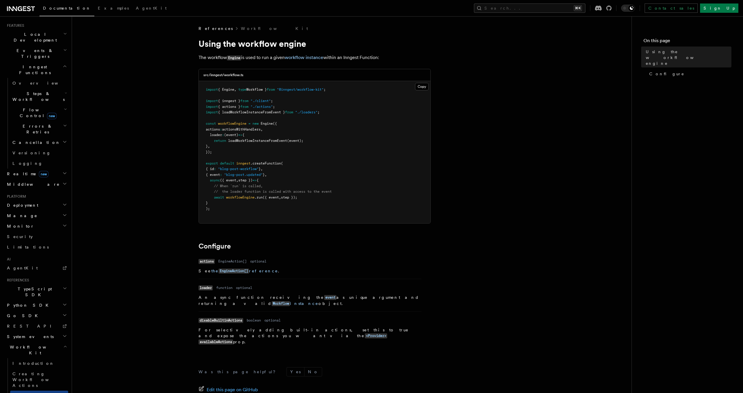
scroll to position [54, 0]
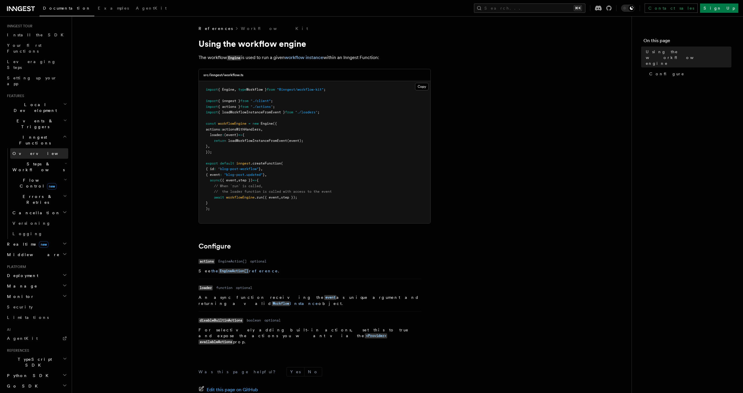
click at [26, 151] on span "Overview" at bounding box center [42, 153] width 60 height 5
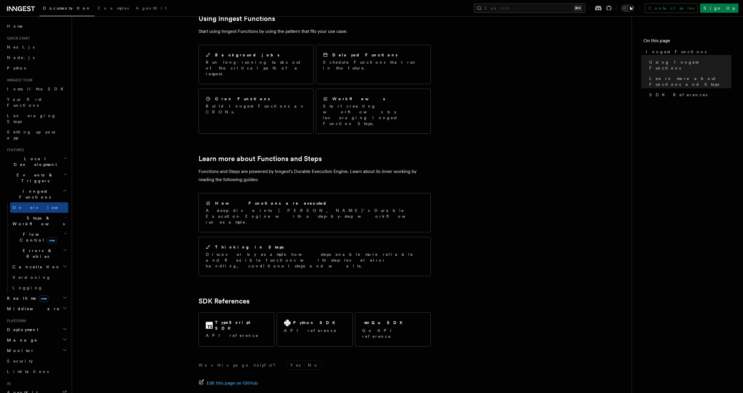
scroll to position [301, 0]
click at [32, 247] on span "Errors & Retries" at bounding box center [36, 253] width 53 height 12
click at [25, 345] on h2 "Cancellation" at bounding box center [39, 350] width 58 height 10
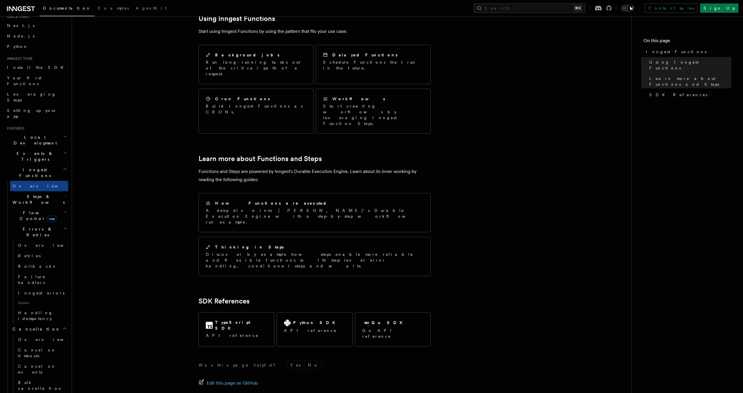
scroll to position [40, 0]
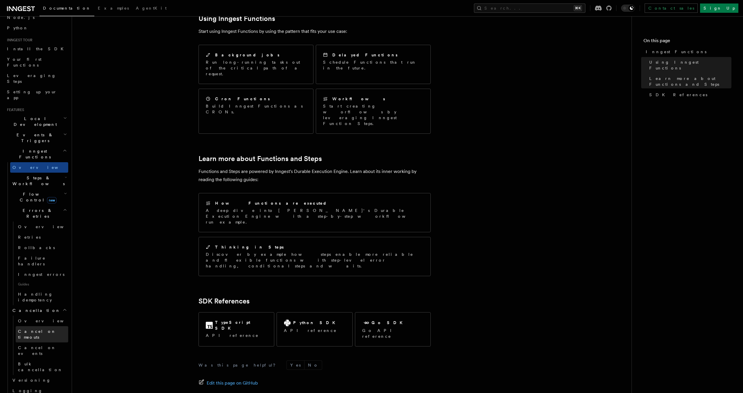
click at [43, 329] on span "Cancel on timeouts" at bounding box center [37, 334] width 38 height 10
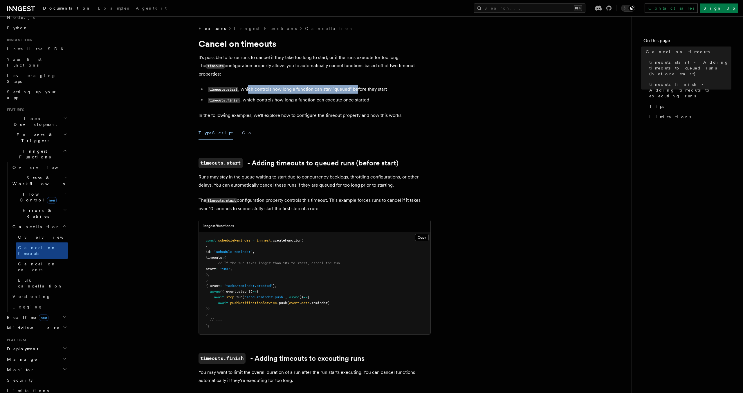
drag, startPoint x: 250, startPoint y: 79, endPoint x: 359, endPoint y: 80, distance: 108.9
click at [358, 85] on li "timeouts.start , which controls how long a function can stay "queued" before th…" at bounding box center [318, 89] width 225 height 8
click at [359, 85] on li "timeouts.start , which controls how long a function can stay "queued" before th…" at bounding box center [318, 89] width 225 height 8
drag, startPoint x: 257, startPoint y: 91, endPoint x: 364, endPoint y: 91, distance: 107.2
click at [364, 96] on li "timeouts.finish , which controls how long a function can execute once started" at bounding box center [318, 100] width 225 height 8
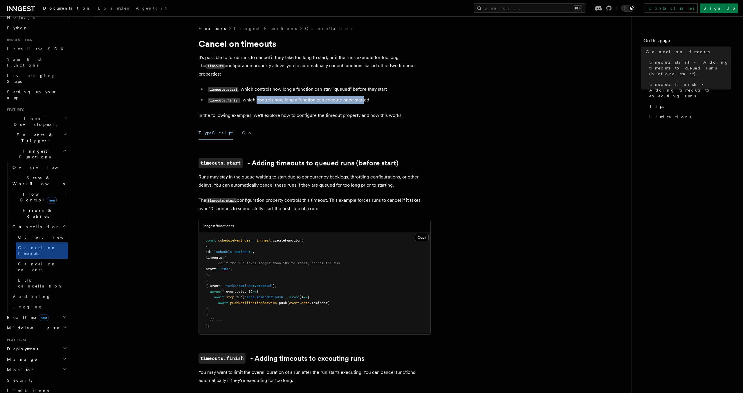
click at [364, 96] on li "timeouts.finish , which controls how long a function can execute once started" at bounding box center [318, 100] width 225 height 8
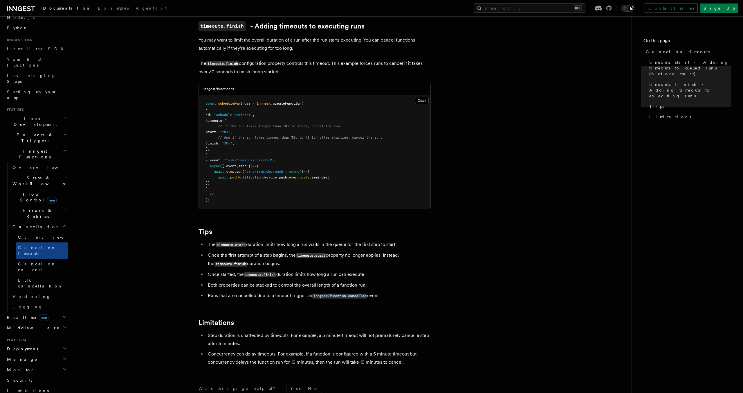
scroll to position [333, 0]
drag, startPoint x: 228, startPoint y: 274, endPoint x: 357, endPoint y: 274, distance: 128.6
click at [356, 280] on li "Both properties can be stacked to control the overall length of a function run" at bounding box center [318, 284] width 225 height 8
click at [357, 280] on li "Both properties can be stacked to control the overall length of a function run" at bounding box center [318, 284] width 225 height 8
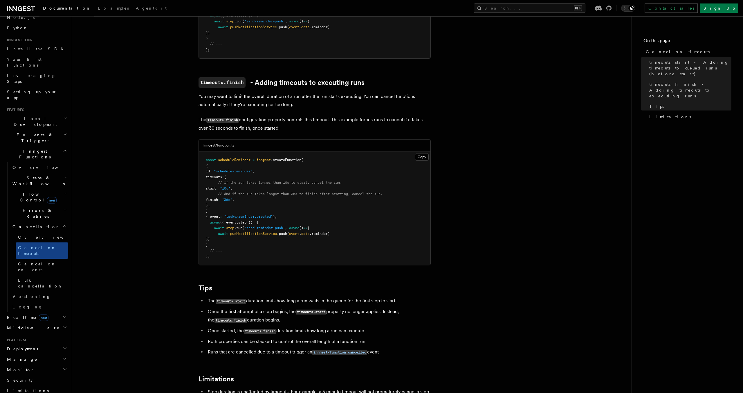
scroll to position [413, 0]
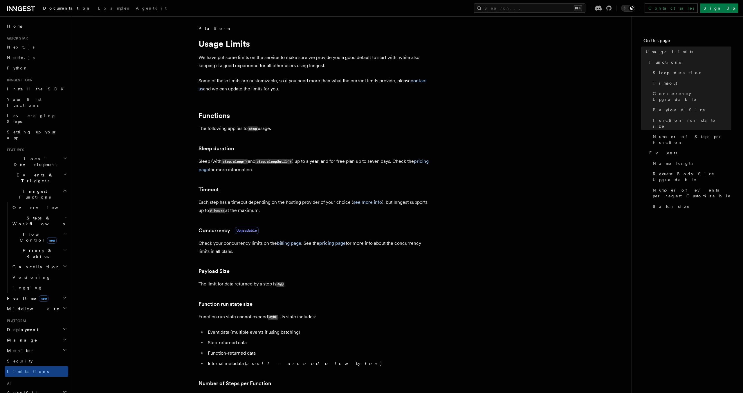
click at [339, 190] on h3 "Timeout" at bounding box center [315, 189] width 232 height 8
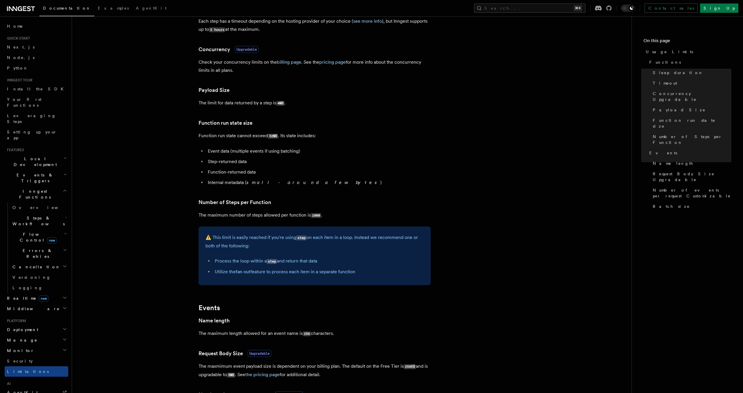
scroll to position [209, 0]
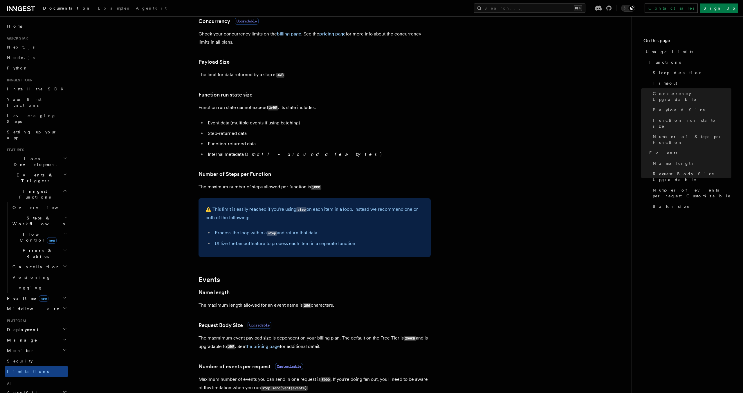
click at [435, 284] on article "Platform Usage Limits We have put some limits on the service to make sure we pr…" at bounding box center [351, 214] width 541 height 797
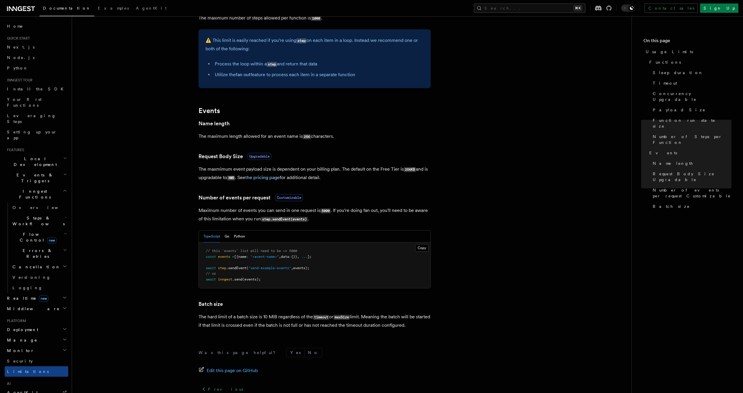
scroll to position [432, 0]
